Goal: Information Seeking & Learning: Learn about a topic

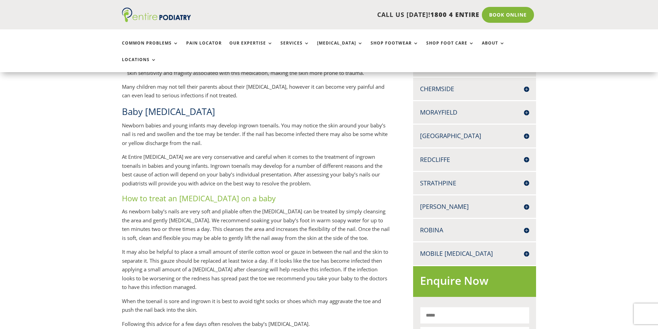
scroll to position [221, 0]
drag, startPoint x: 119, startPoint y: 189, endPoint x: 154, endPoint y: 195, distance: 35.4
click at [196, 142] on p "Newborn babies and young infants may develop ingrown toenails. You may notice t…" at bounding box center [256, 137] width 269 height 32
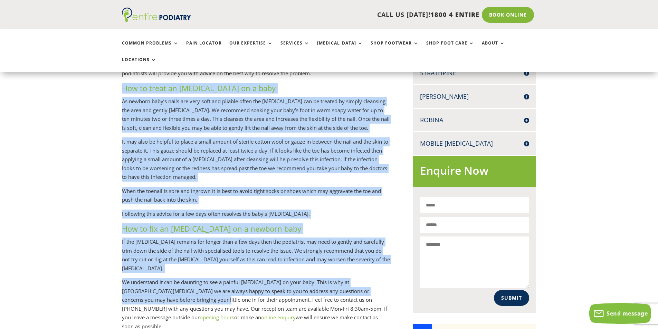
scroll to position [332, 0]
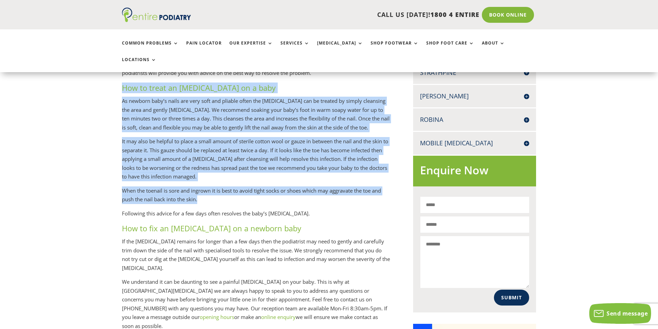
drag, startPoint x: 121, startPoint y: 188, endPoint x: 221, endPoint y: 194, distance: 99.7
copy div "Lor ip dolor si ametcon adipisc el s doei Te incidid utla’e dolor mag aliq enim…"
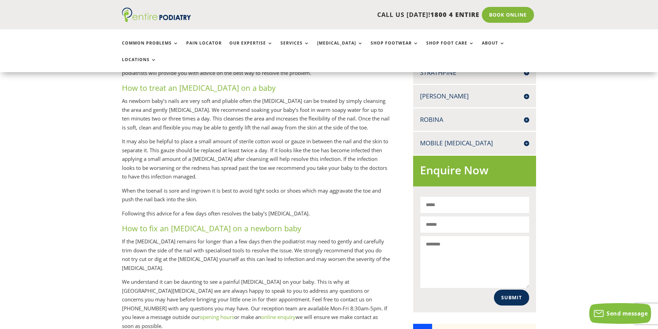
click at [207, 224] on h3 "How to fix an [MEDICAL_DATA] on a newborn baby" at bounding box center [256, 230] width 269 height 14
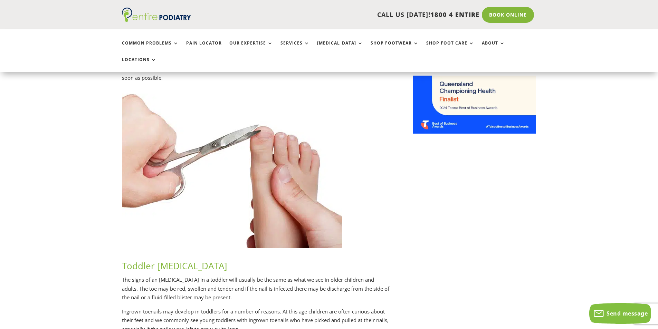
scroll to position [442, 0]
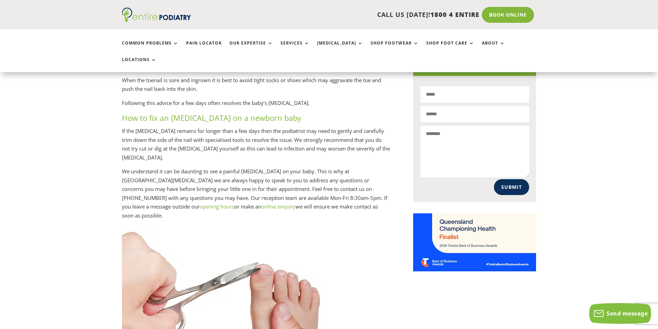
drag, startPoint x: 165, startPoint y: 165, endPoint x: 310, endPoint y: 200, distance: 148.9
click at [310, 200] on p "We understand it can be daunting to see a painful [MEDICAL_DATA] on your baby. …" at bounding box center [256, 193] width 269 height 53
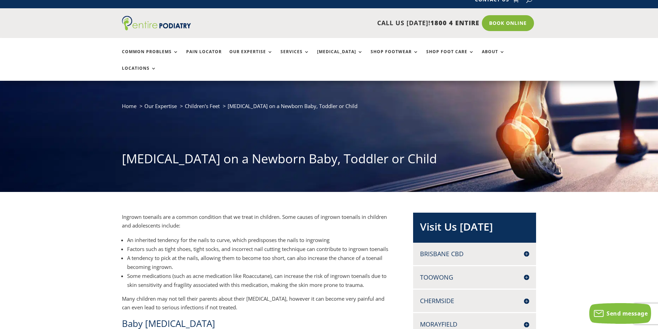
scroll to position [0, 0]
